Goal: Transaction & Acquisition: Purchase product/service

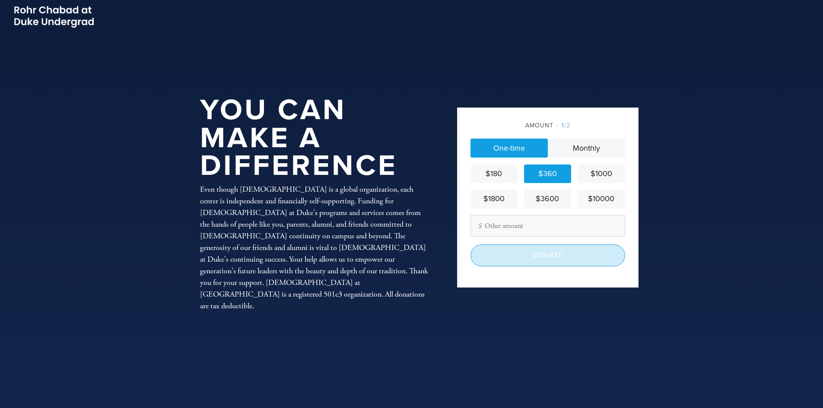
click at [579, 258] on input "Donate" at bounding box center [548, 256] width 155 height 22
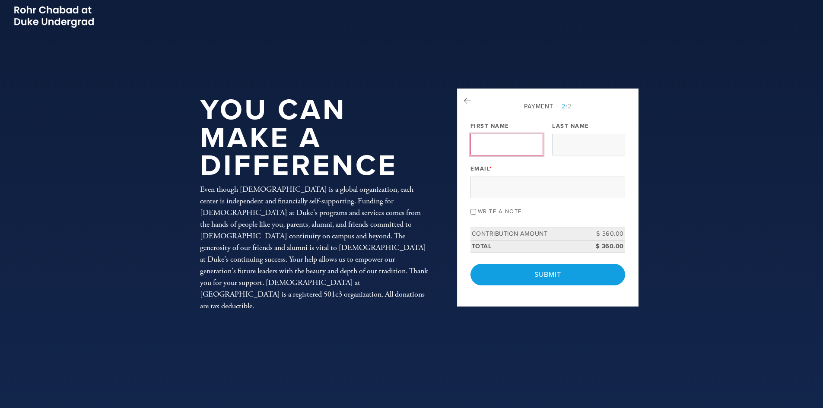
click at [516, 143] on input "First Name" at bounding box center [507, 145] width 73 height 22
type input "Cindy"
type input "Reisner"
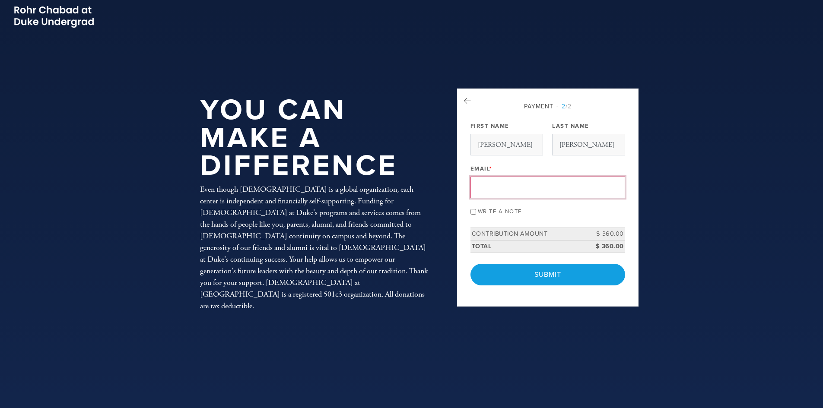
click at [521, 192] on input "Email *" at bounding box center [548, 188] width 155 height 22
type input "cindyreisner@yahoo.com"
click at [474, 210] on input "Write a note" at bounding box center [474, 212] width 6 height 6
checkbox input "true"
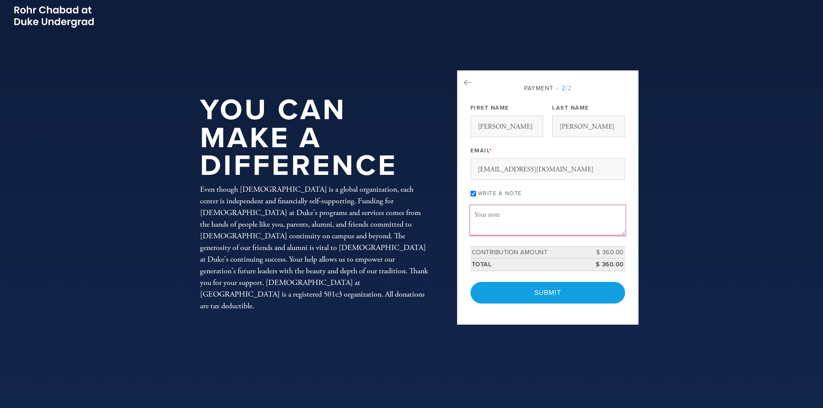
click at [480, 214] on textarea "Message or dedication" at bounding box center [548, 220] width 155 height 29
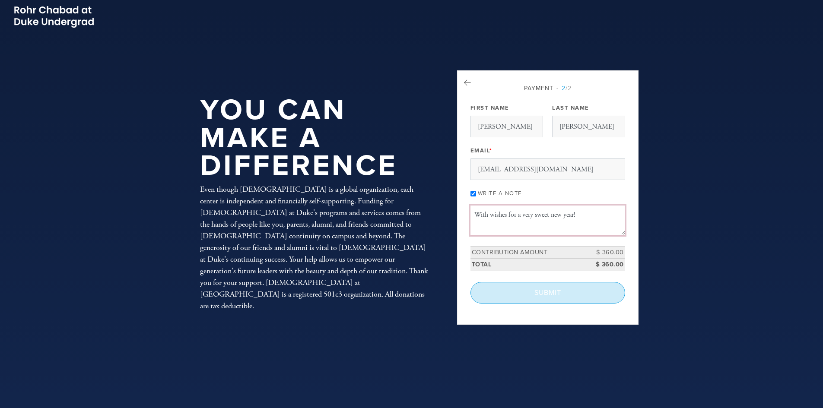
type textarea "With wishes for a very sweet new year!"
click at [550, 294] on input "Submit" at bounding box center [548, 293] width 155 height 22
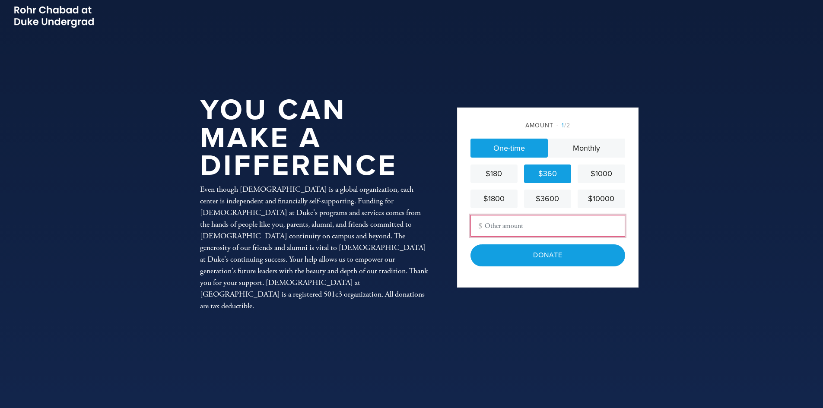
click at [530, 226] on input "Other Amount" at bounding box center [548, 226] width 155 height 22
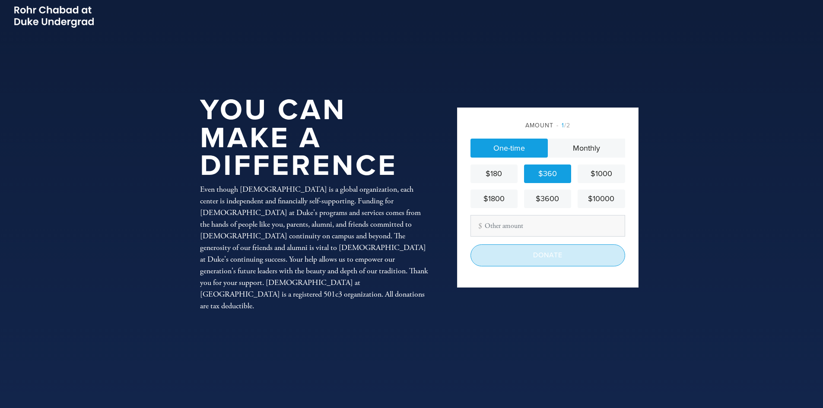
click at [538, 257] on input "Donate" at bounding box center [548, 256] width 155 height 22
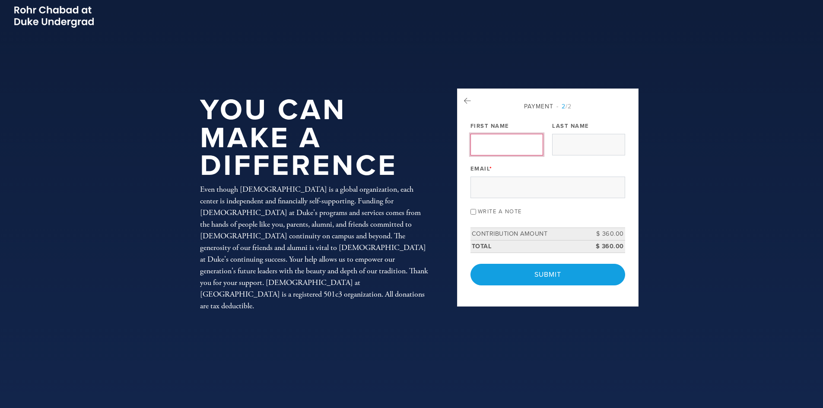
click at [505, 140] on input "First Name" at bounding box center [507, 145] width 73 height 22
type input "Cindy"
type input "Reisner"
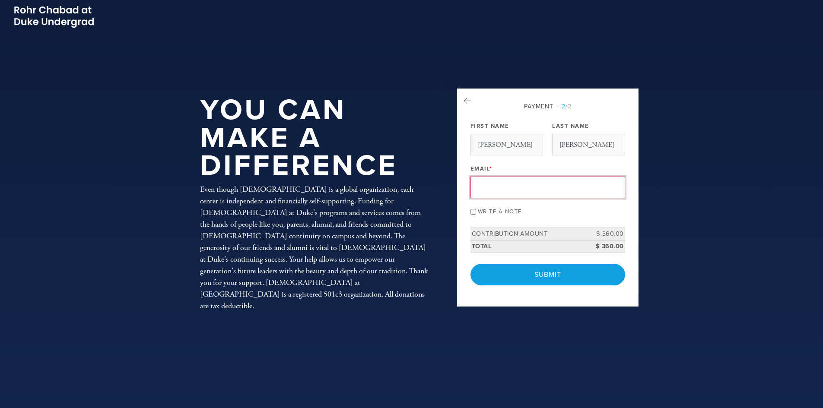
click at [513, 186] on input "Email *" at bounding box center [548, 188] width 155 height 22
type input "cindyreisner@yahoo.com"
click at [471, 211] on input "Write a note" at bounding box center [474, 212] width 6 height 6
checkbox input "true"
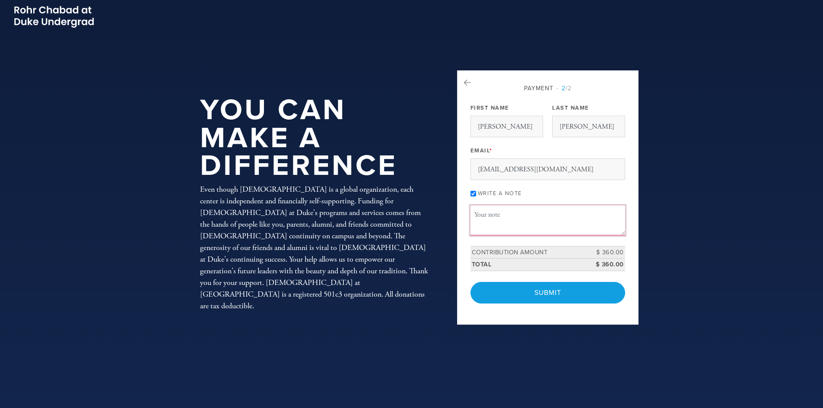
click at [491, 213] on textarea "Message or dedication" at bounding box center [548, 220] width 155 height 29
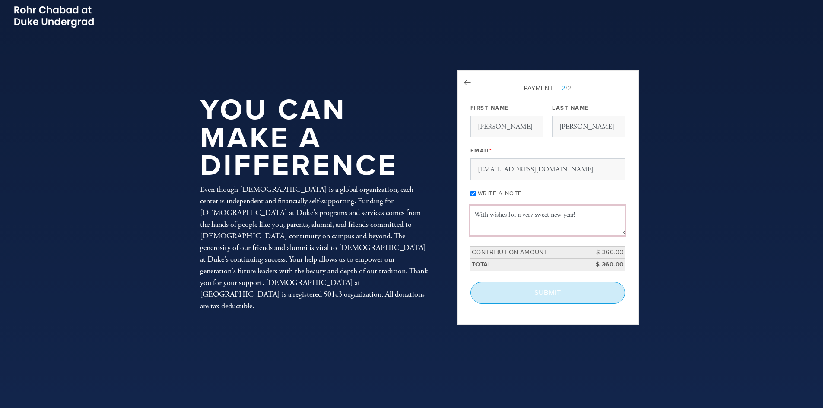
type textarea "With wishes for a very sweet new year!"
click at [560, 290] on input "Submit" at bounding box center [548, 293] width 155 height 22
